Goal: Information Seeking & Learning: Learn about a topic

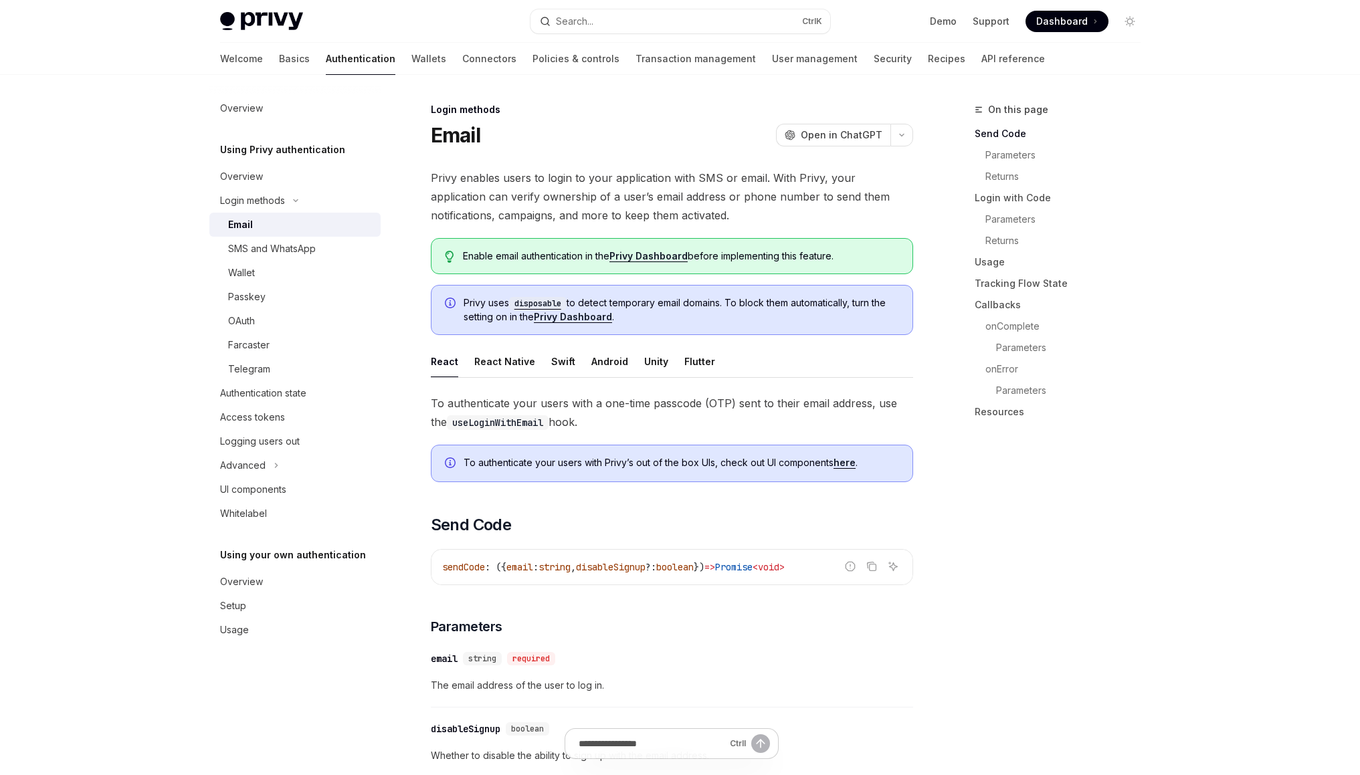
click at [591, 190] on span "Privy enables users to login to your application with SMS or email. With Privy,…" at bounding box center [672, 197] width 482 height 56
drag, startPoint x: 591, startPoint y: 190, endPoint x: 597, endPoint y: 213, distance: 24.2
click at [597, 213] on span "Privy enables users to login to your application with SMS or email. With Privy,…" at bounding box center [672, 197] width 482 height 56
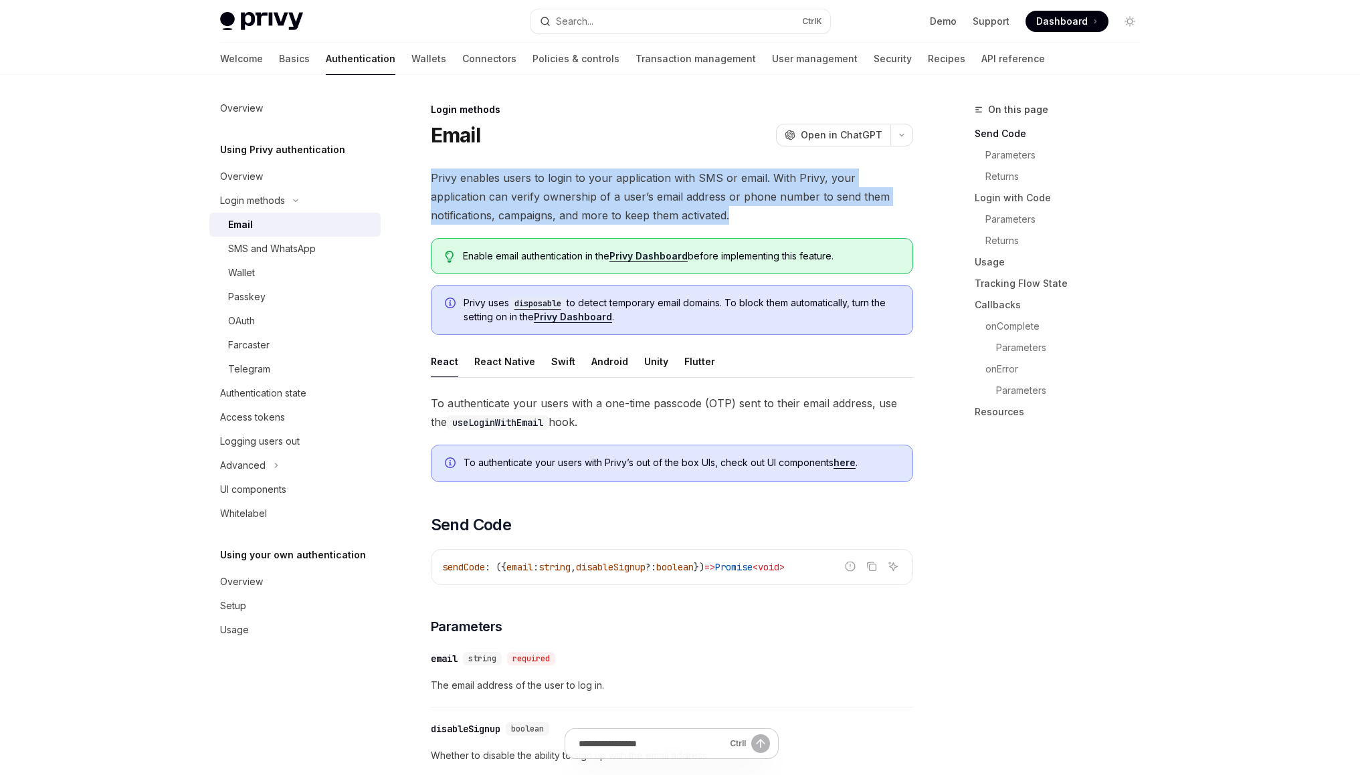
drag, startPoint x: 721, startPoint y: 218, endPoint x: 715, endPoint y: 163, distance: 55.9
drag, startPoint x: 715, startPoint y: 163, endPoint x: 737, endPoint y: 248, distance: 88.6
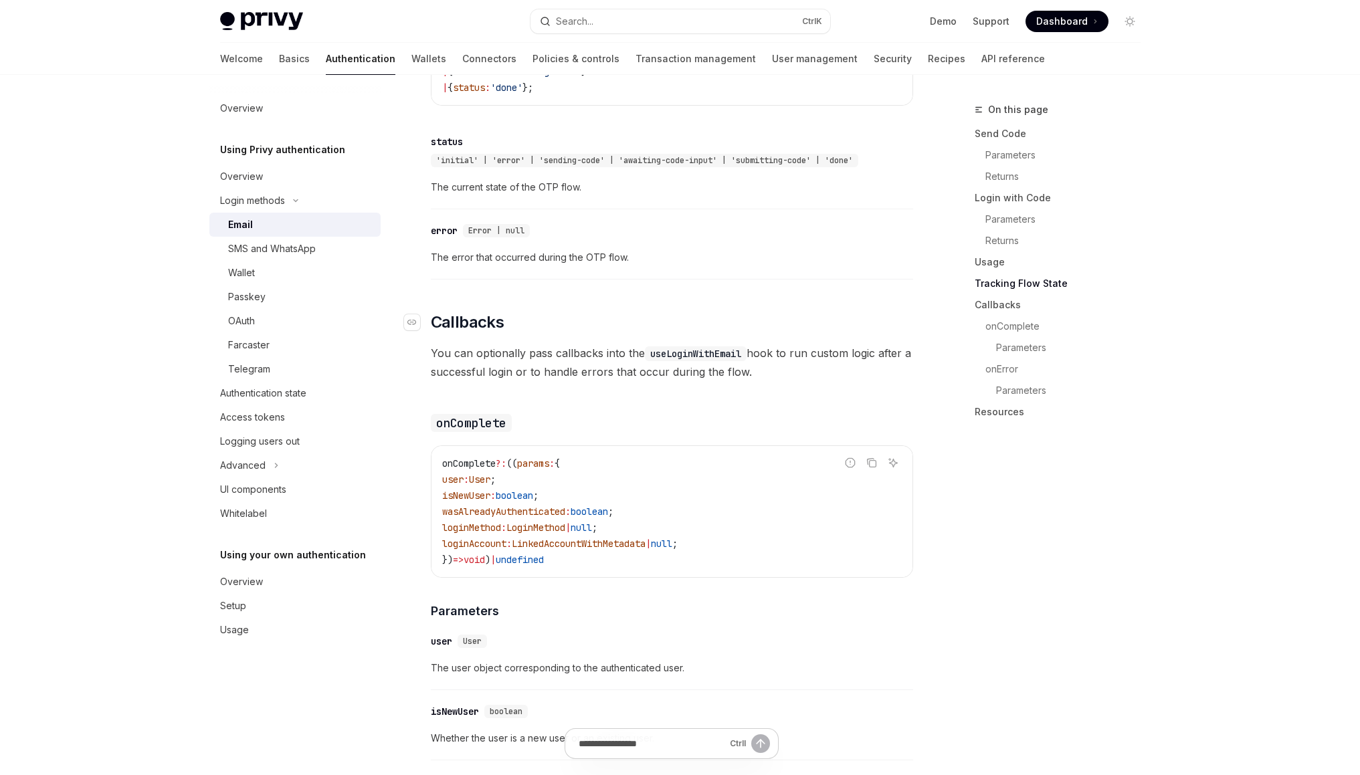
scroll to position [15, 0]
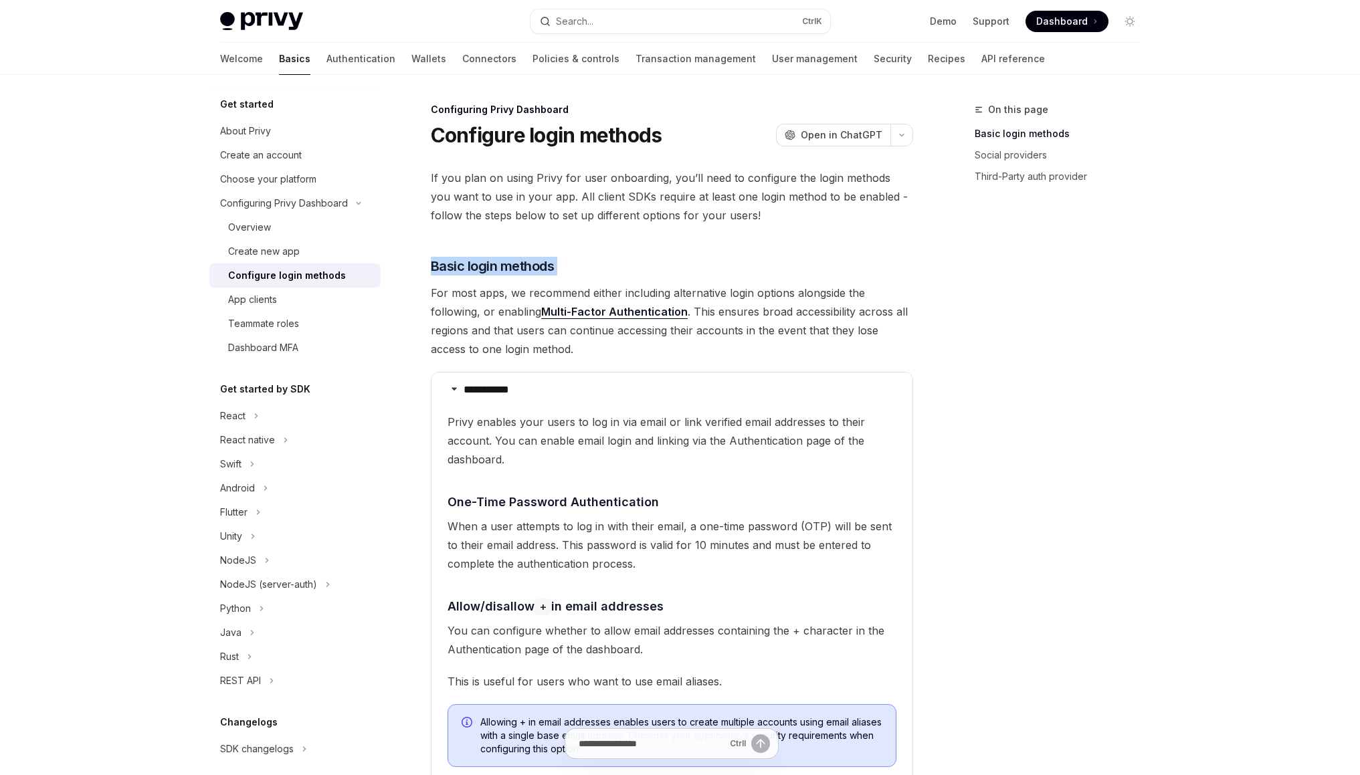
drag, startPoint x: 509, startPoint y: 230, endPoint x: 512, endPoint y: 283, distance: 53.0
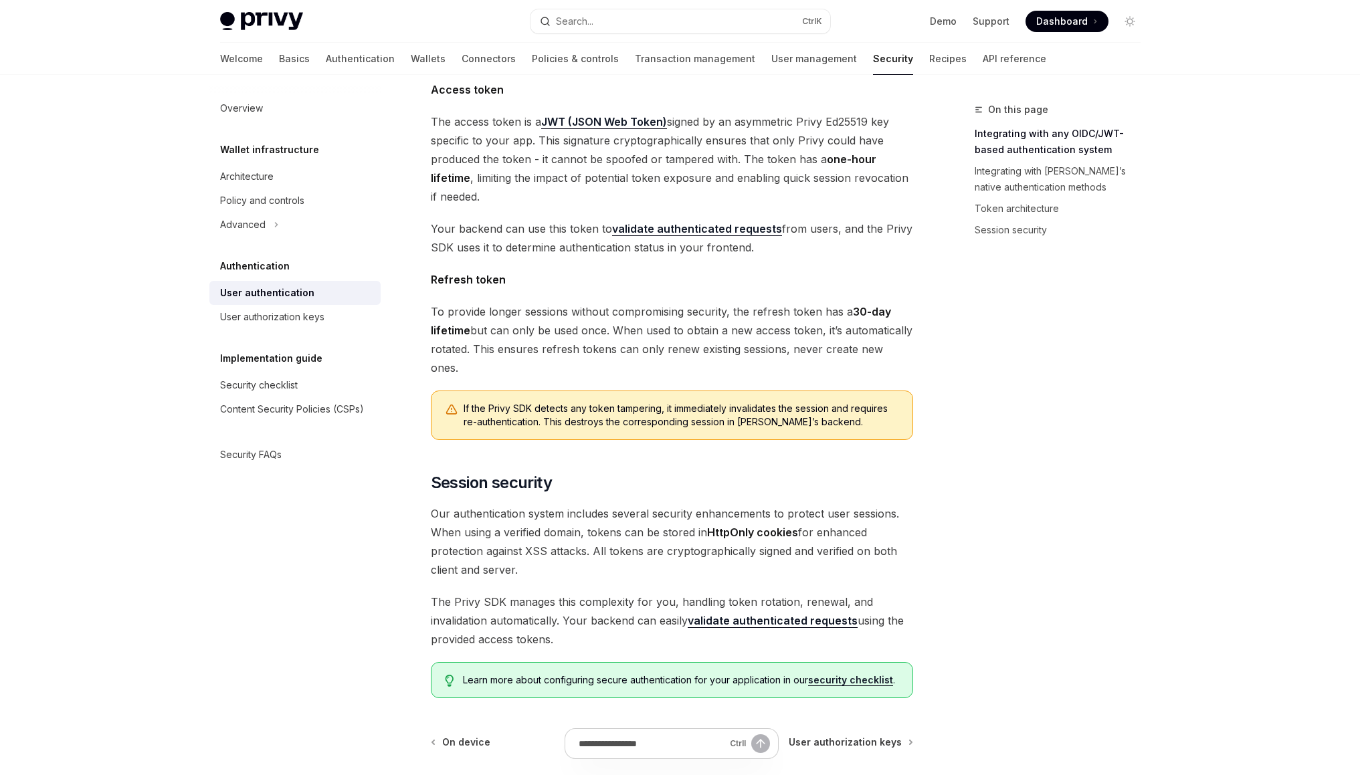
scroll to position [189, 0]
